Goal: Task Accomplishment & Management: Use online tool/utility

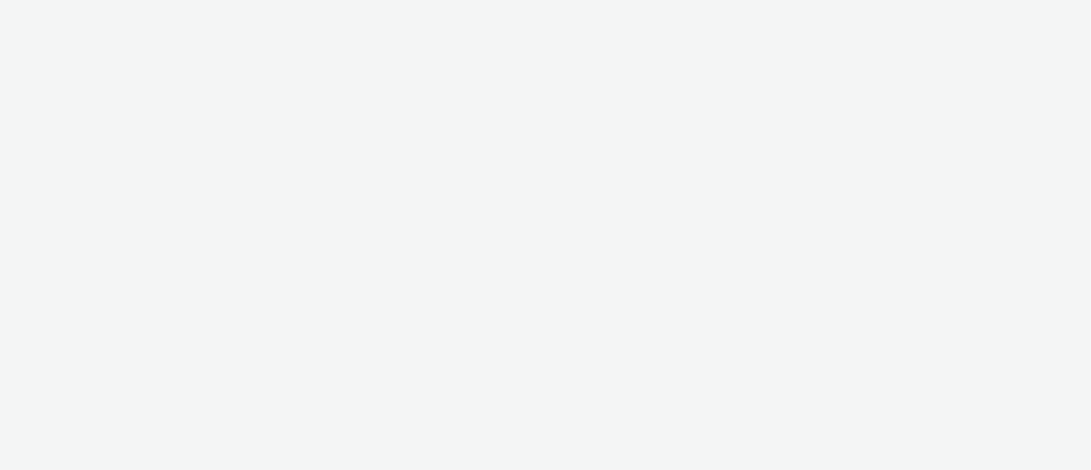
select select "11a7df10-284f-415c-b52a-427acf4c31ae"
select select "23ac11bc-76f7-45aa-bb6e-913a84dd47ea"
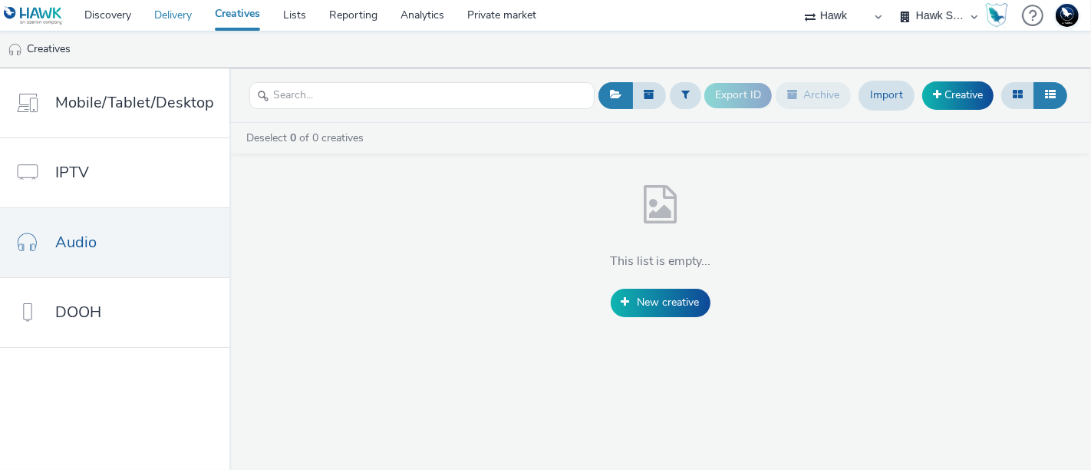
click at [165, 10] on link "Delivery" at bounding box center [173, 15] width 61 height 31
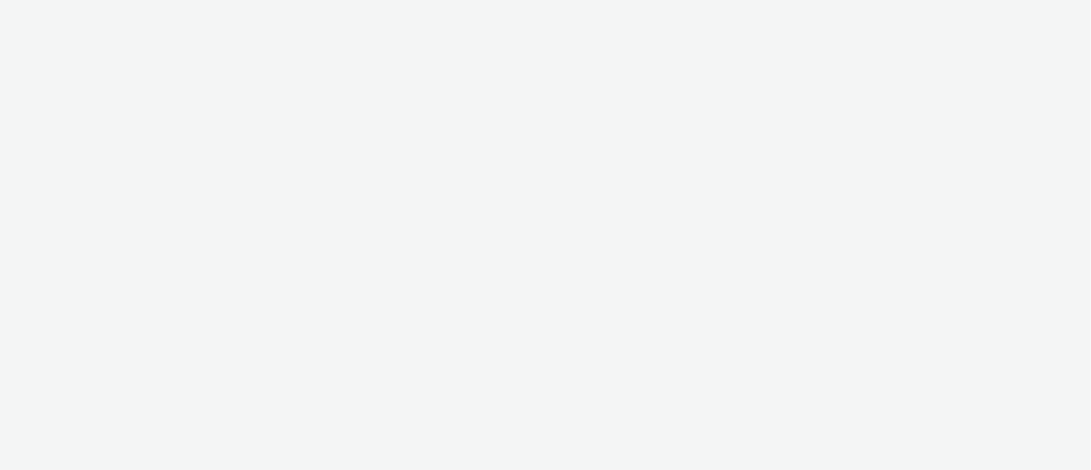
select select "11a7df10-284f-415c-b52a-427acf4c31ae"
select select "23ac11bc-76f7-45aa-bb6e-913a84dd47ea"
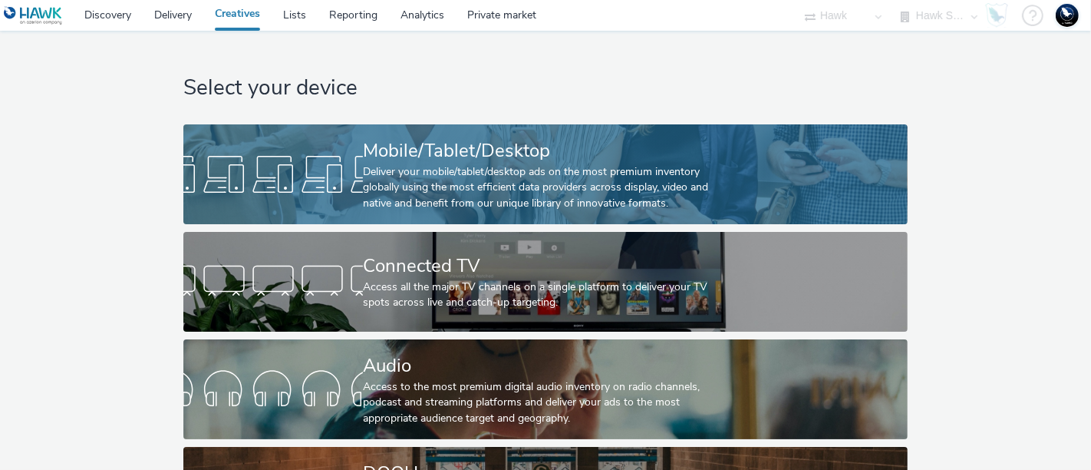
click at [311, 159] on div at bounding box center [273, 174] width 180 height 49
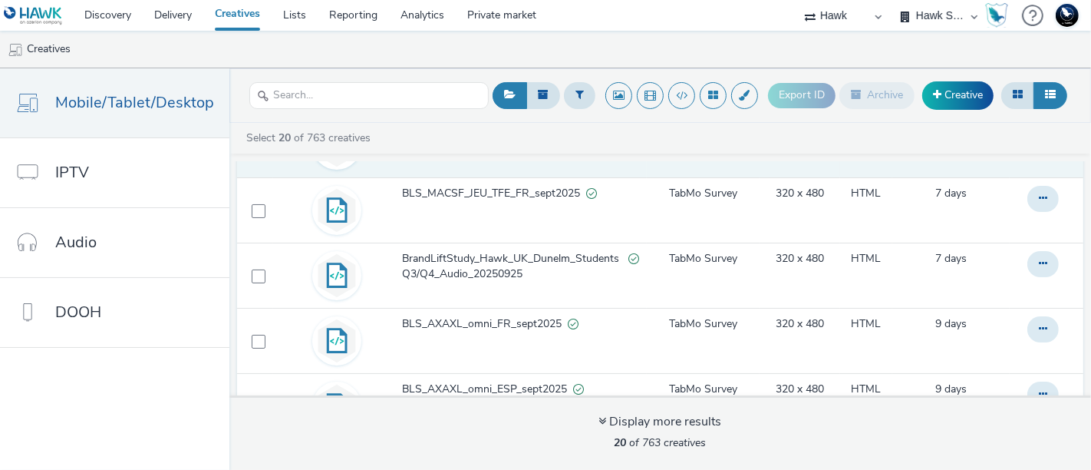
scroll to position [90, 0]
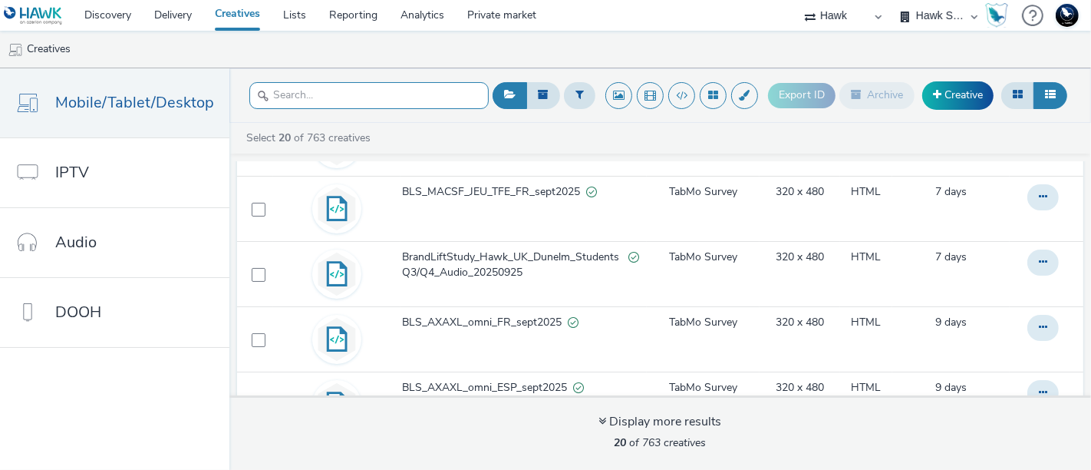
click at [346, 108] on input "text" at bounding box center [368, 95] width 239 height 27
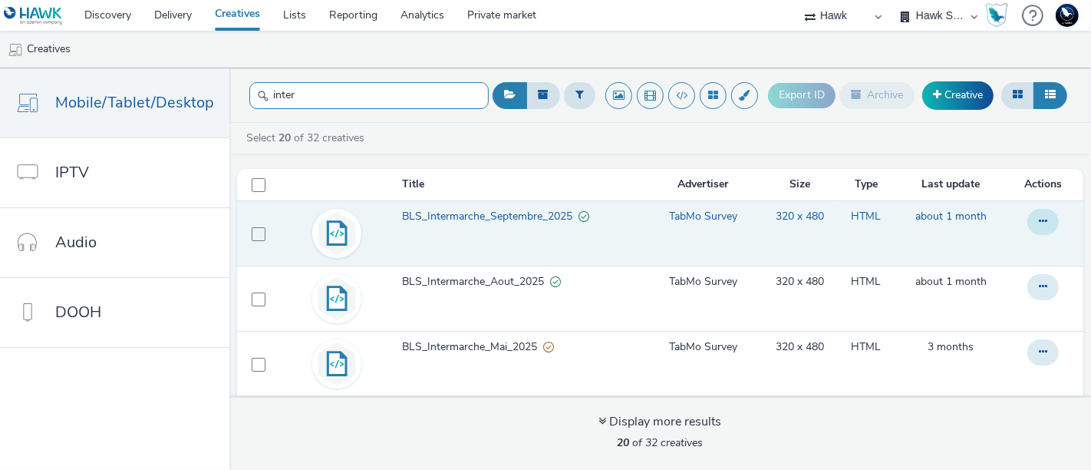
type input "inter"
click at [1039, 220] on icon at bounding box center [1043, 221] width 8 height 11
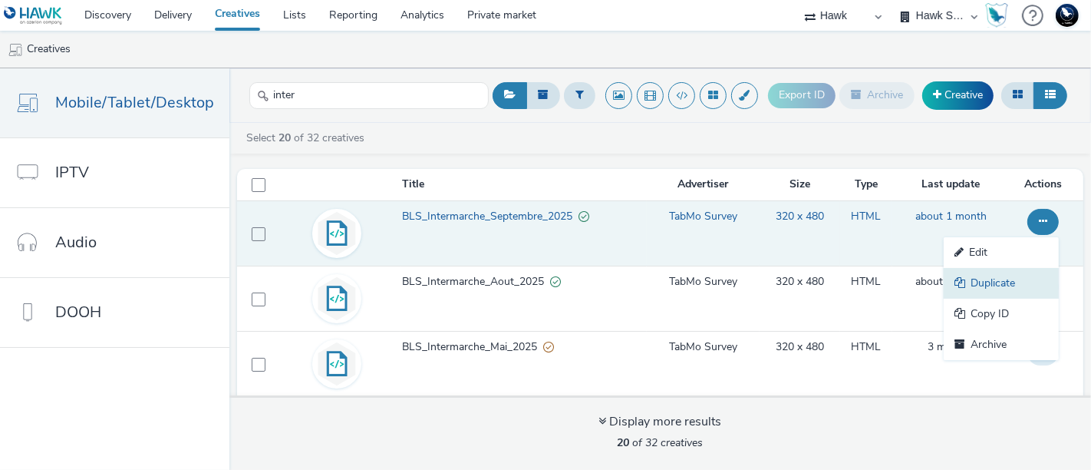
click at [980, 284] on link "Duplicate" at bounding box center [1001, 283] width 115 height 31
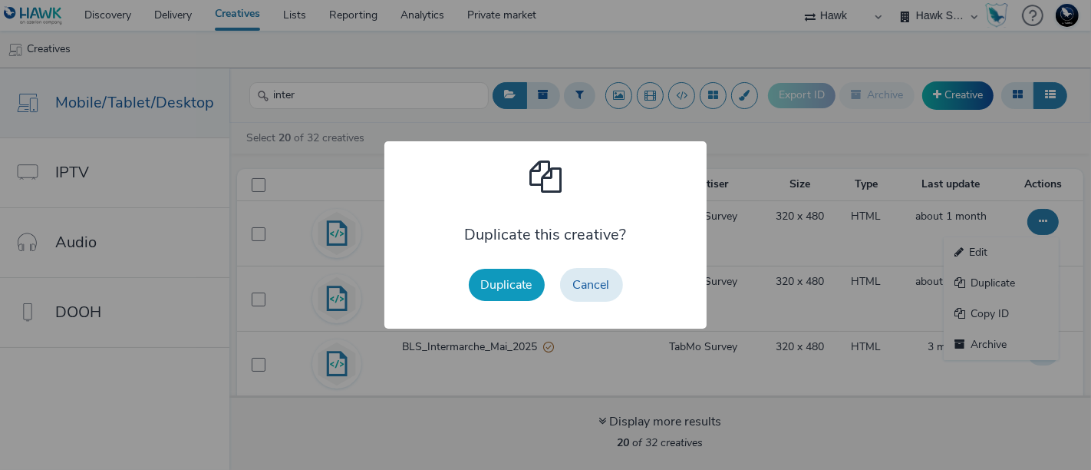
click at [499, 288] on button "Duplicate" at bounding box center [507, 285] width 76 height 32
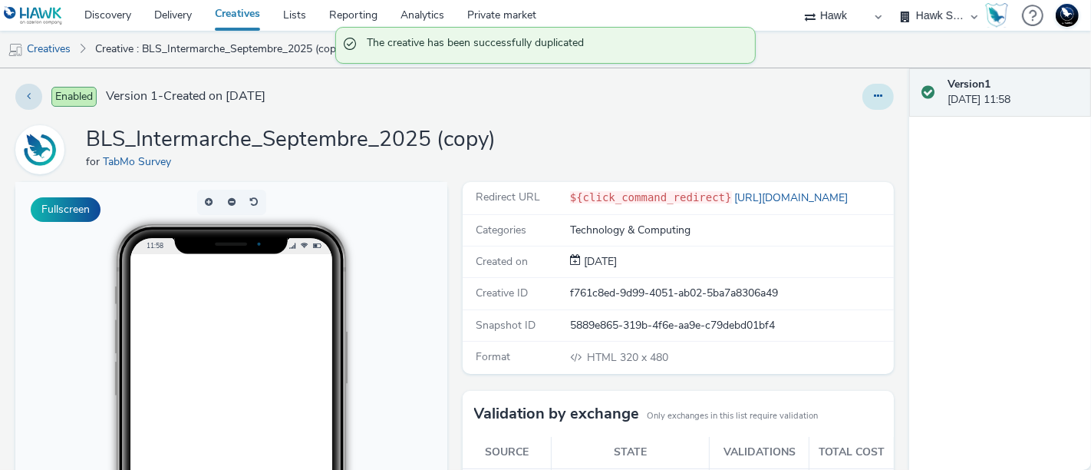
click at [874, 97] on icon at bounding box center [878, 96] width 8 height 11
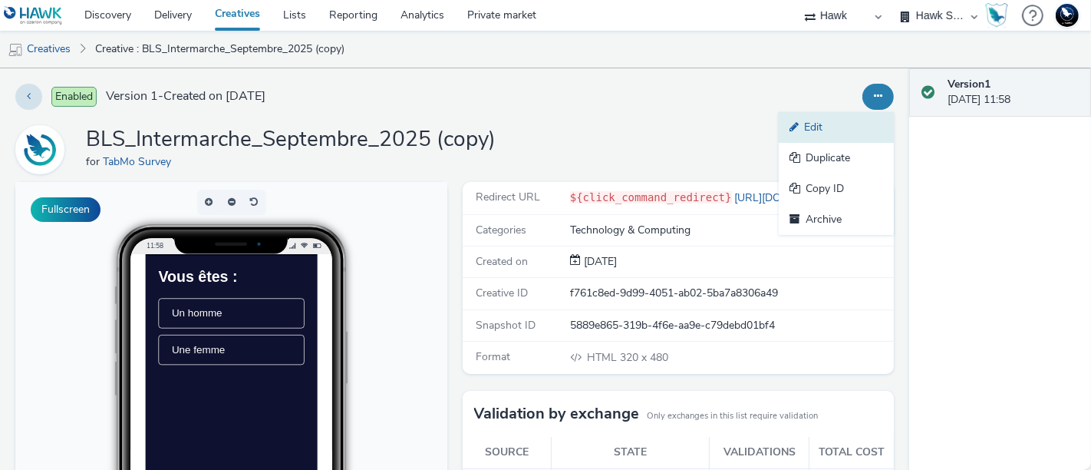
click at [802, 125] on link "Edit" at bounding box center [836, 127] width 115 height 31
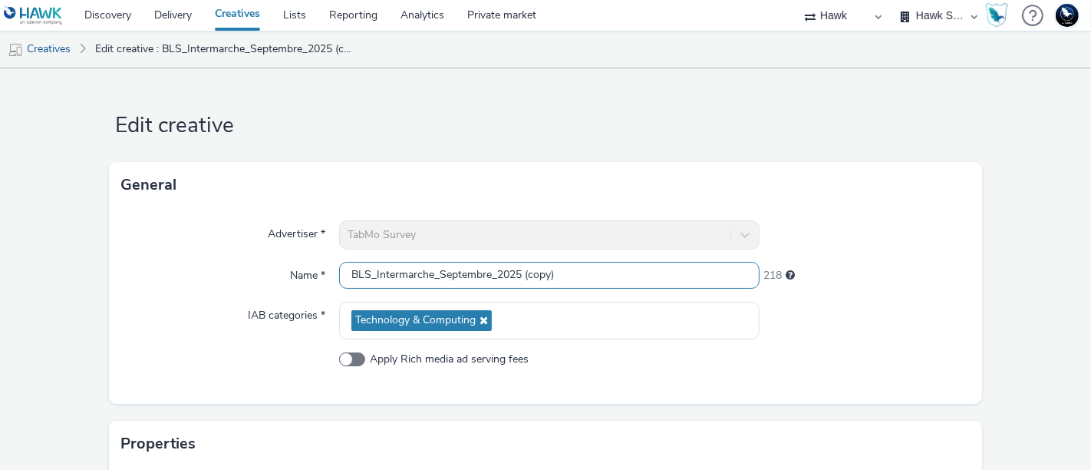
click at [527, 273] on input "BLS_Intermarche_Septembre_2025 (copy)" at bounding box center [549, 275] width 420 height 27
drag, startPoint x: 520, startPoint y: 273, endPoint x: 648, endPoint y: 269, distance: 128.2
click at [648, 269] on input "BLS_Intermarche_Septembre_2025 (copy)" at bounding box center [549, 275] width 420 height 27
click at [483, 276] on input "BLS_Intermarche_Septembre_2025" at bounding box center [549, 275] width 420 height 27
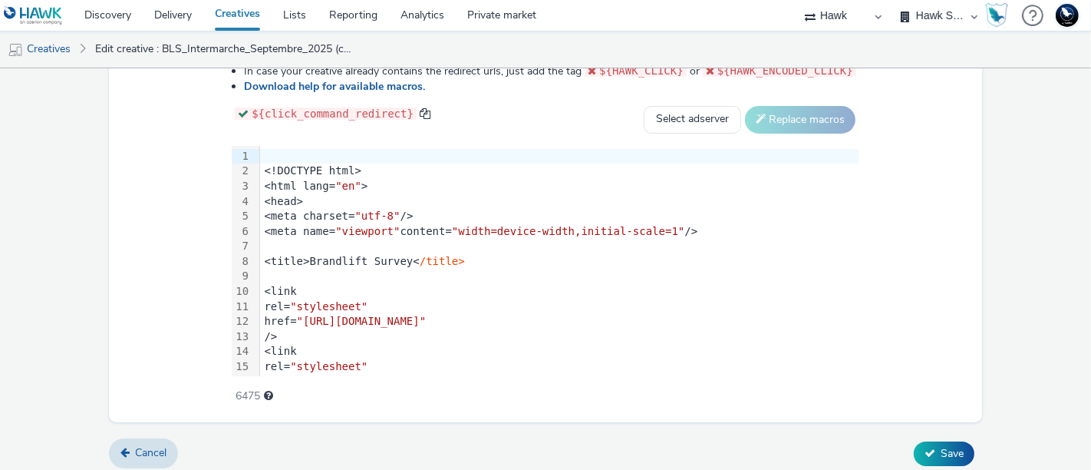
scroll to position [894, 0]
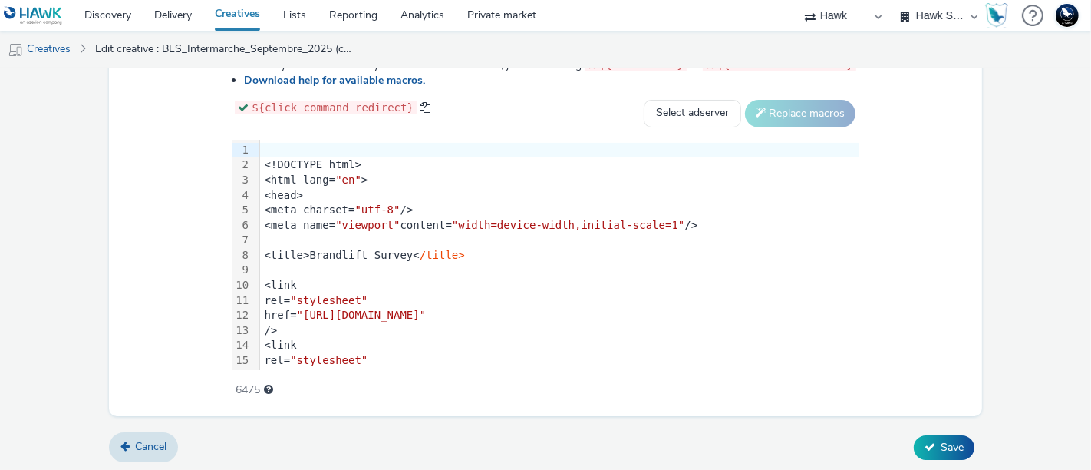
type input "BLS_Intermarche_Octobre_2025"
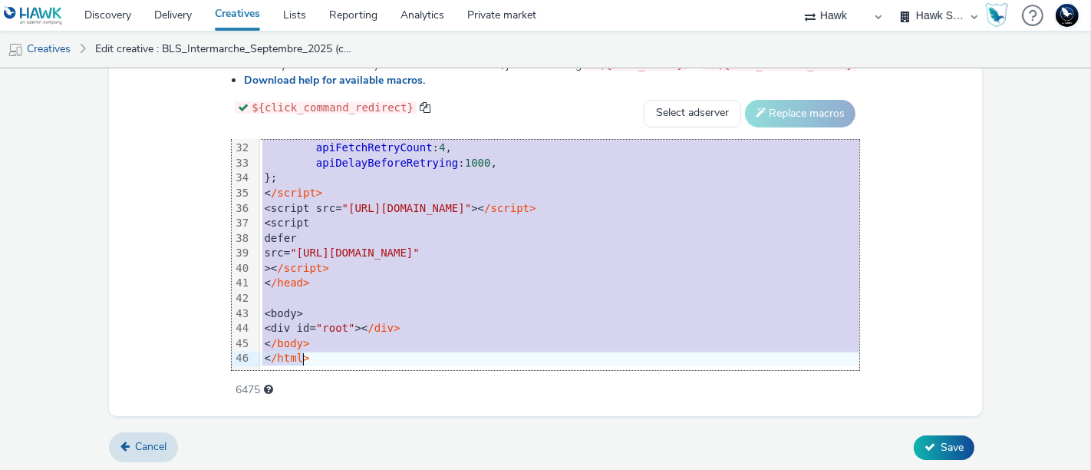
drag, startPoint x: 220, startPoint y: 147, endPoint x: 298, endPoint y: 509, distance: 371.1
click at [298, 469] on html "Discovery Delivery Creatives Lists Reporting Analytics Private market 75 Media …" at bounding box center [545, 235] width 1091 height 470
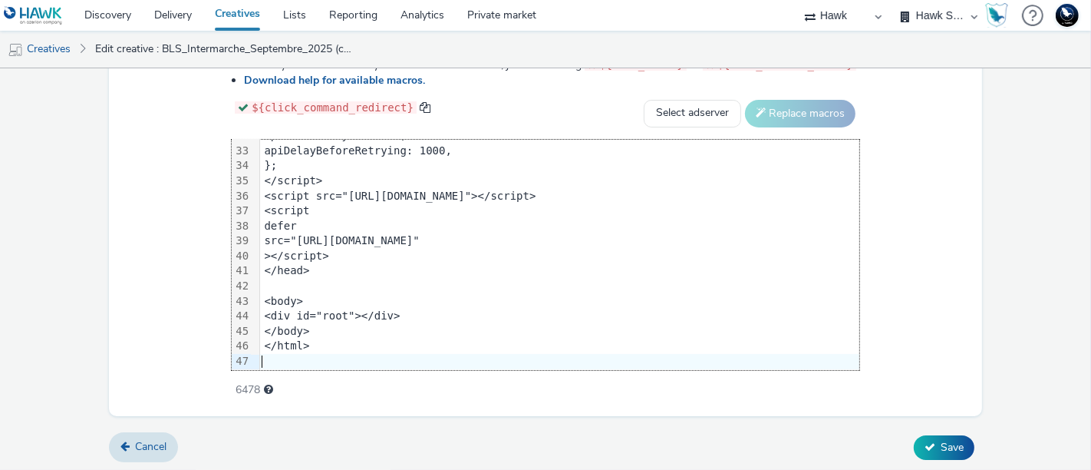
scroll to position [495, 0]
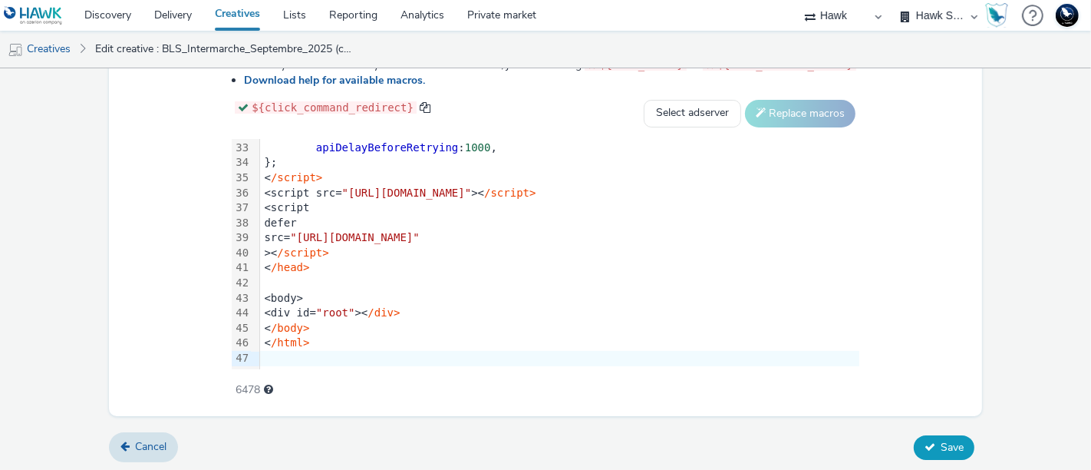
click at [941, 440] on span "Save" at bounding box center [952, 447] width 23 height 15
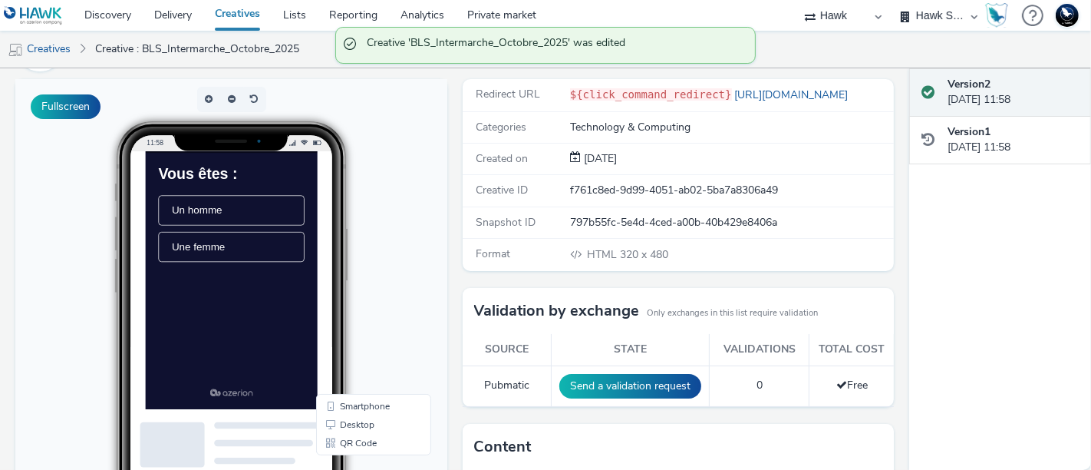
scroll to position [104, 0]
